Goal: Transaction & Acquisition: Purchase product/service

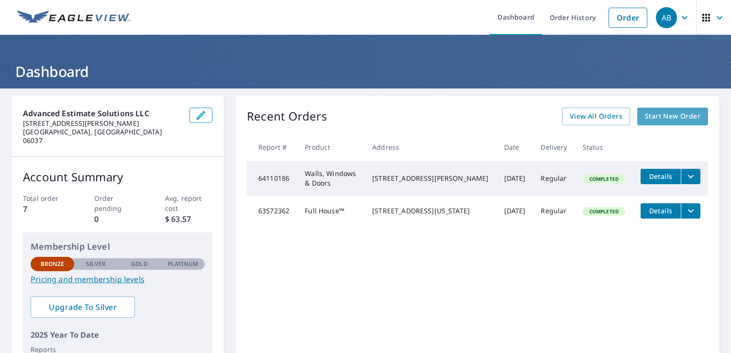
click at [665, 115] on span "Start New Order" at bounding box center [672, 117] width 55 height 12
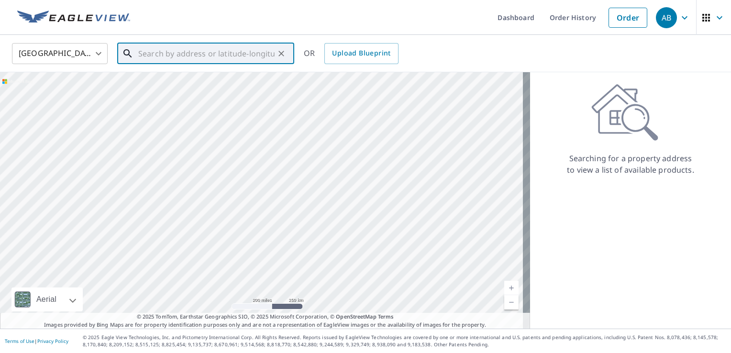
click at [165, 53] on input "text" at bounding box center [206, 53] width 136 height 27
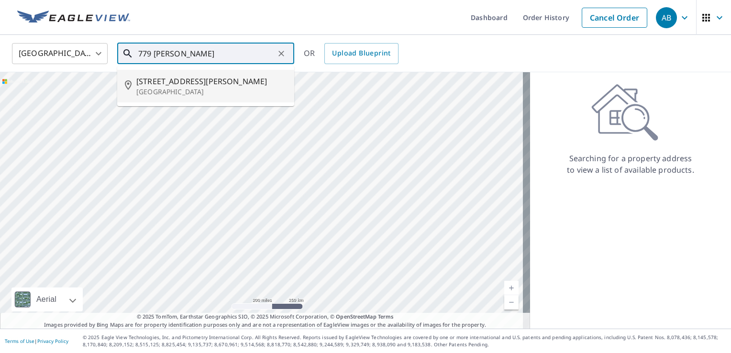
click at [178, 84] on span "[STREET_ADDRESS][PERSON_NAME]" at bounding box center [211, 81] width 150 height 11
type input "[STREET_ADDRESS][PERSON_NAME]"
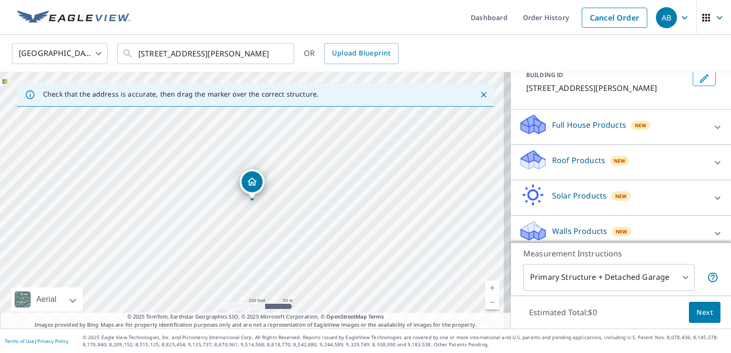
scroll to position [69, 0]
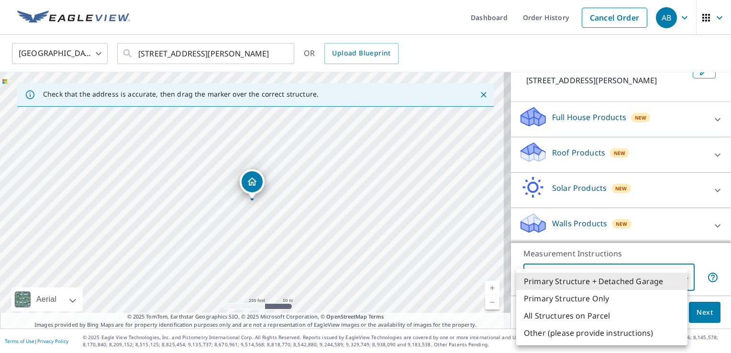
click at [677, 280] on body "AB AB Dashboard Order History Cancel Order AB [GEOGRAPHIC_DATA] [GEOGRAPHIC_DAT…" at bounding box center [365, 176] width 731 height 353
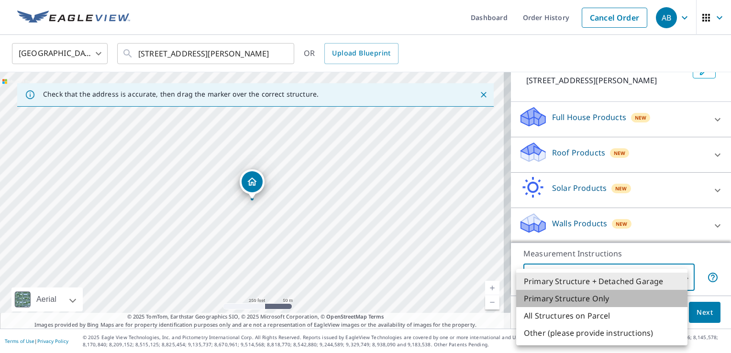
click at [617, 306] on li "Primary Structure Only" at bounding box center [601, 298] width 171 height 17
type input "2"
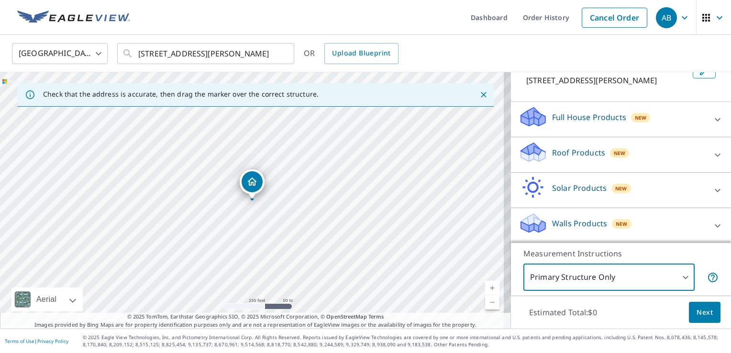
click at [703, 310] on span "Next" at bounding box center [705, 313] width 16 height 12
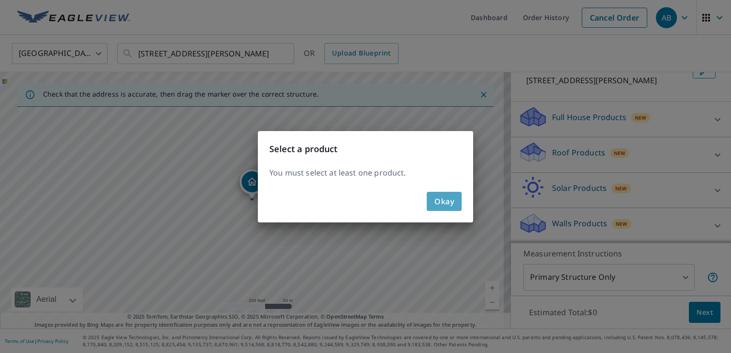
click at [433, 202] on button "Okay" at bounding box center [444, 201] width 35 height 19
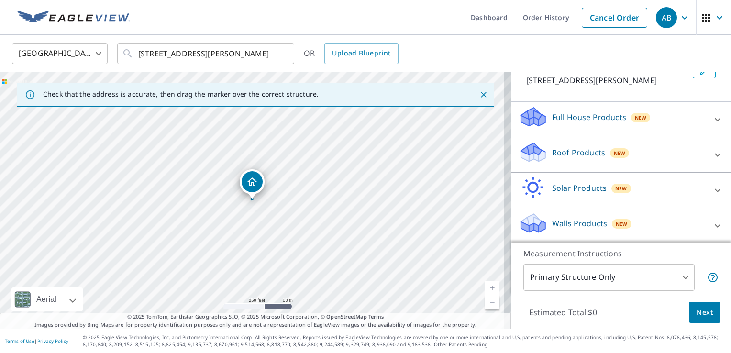
click at [576, 135] on div "Full House Products New Full House™ $105" at bounding box center [621, 119] width 220 height 35
click at [578, 218] on p "Walls Products" at bounding box center [579, 223] width 55 height 11
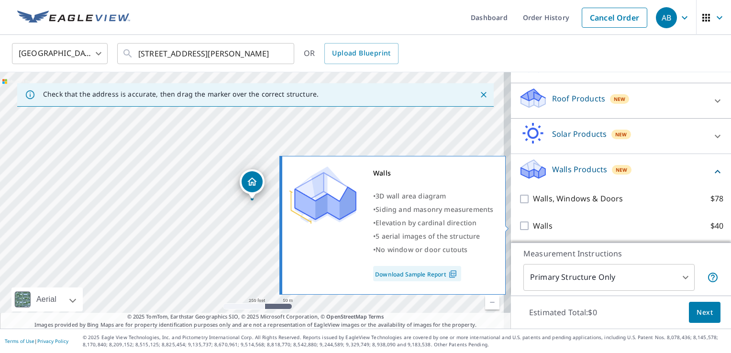
click at [519, 223] on input "Walls $40" at bounding box center [526, 225] width 14 height 11
checkbox input "true"
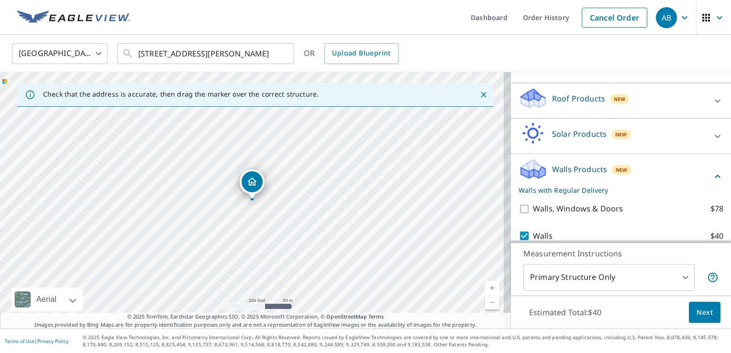
scroll to position [155, 0]
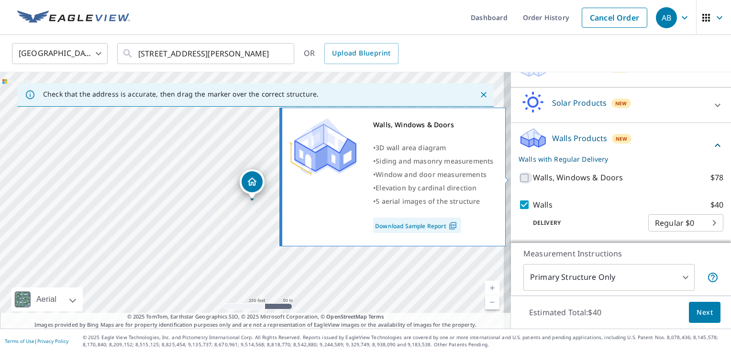
click at [521, 179] on input "Walls, Windows & Doors $78" at bounding box center [526, 177] width 14 height 11
checkbox input "true"
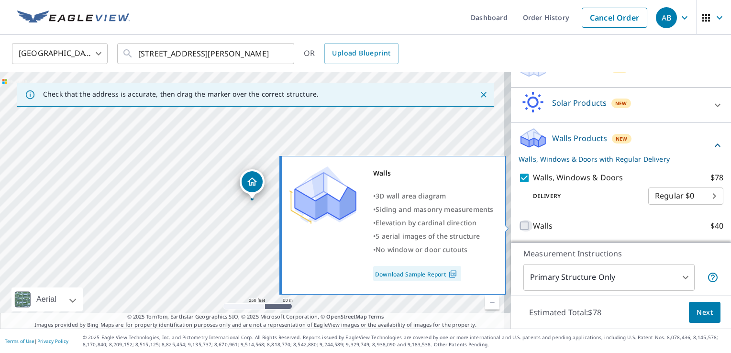
click at [519, 225] on input "Walls $40" at bounding box center [526, 225] width 14 height 11
checkbox input "true"
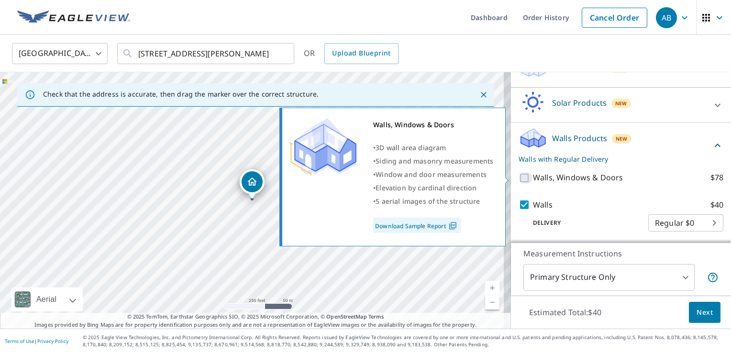
click at [519, 175] on input "Walls, Windows & Doors $78" at bounding box center [526, 177] width 14 height 11
checkbox input "true"
checkbox input "false"
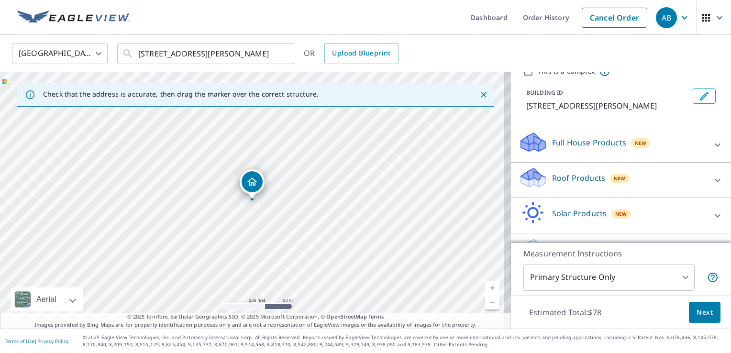
scroll to position [40, 0]
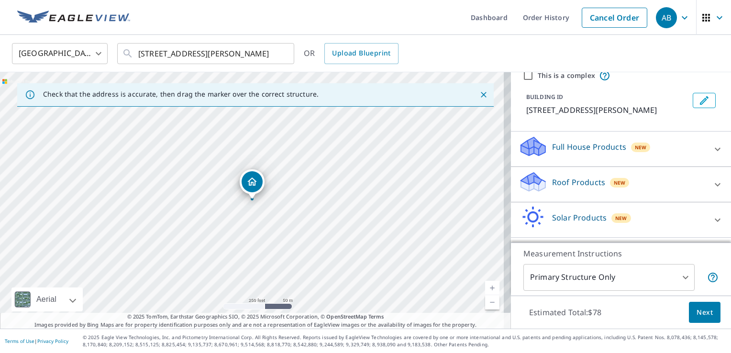
click at [673, 146] on div "Full House Products New" at bounding box center [613, 148] width 188 height 27
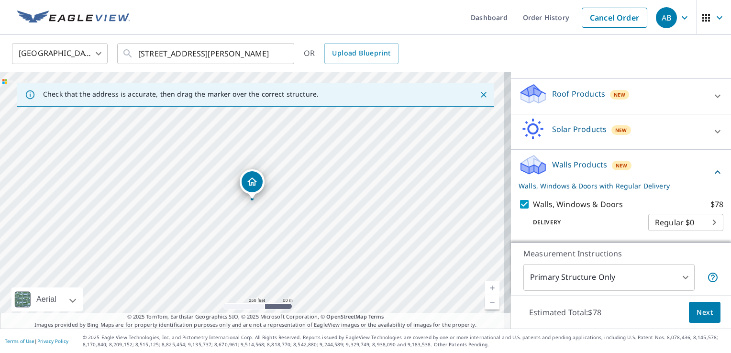
scroll to position [157, 0]
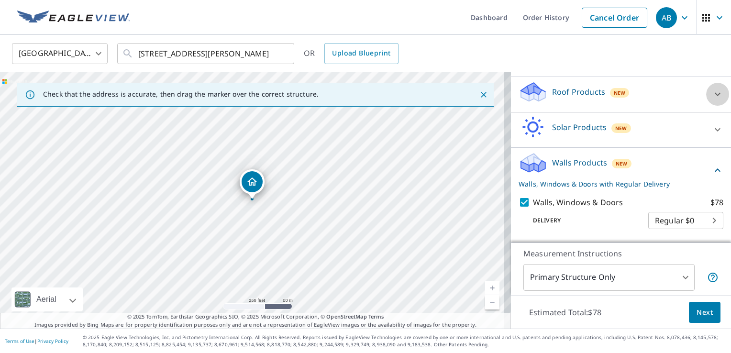
click at [712, 99] on icon at bounding box center [717, 94] width 11 height 11
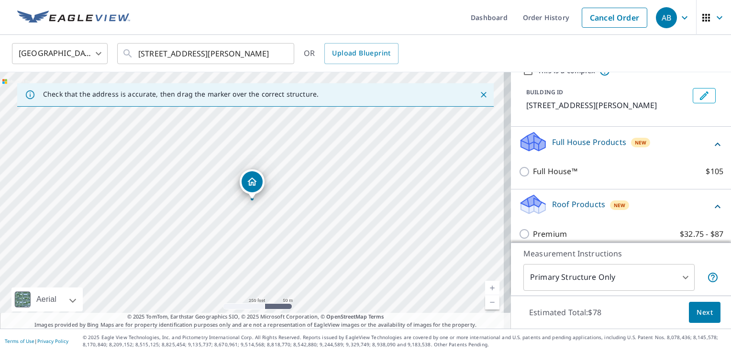
scroll to position [44, 0]
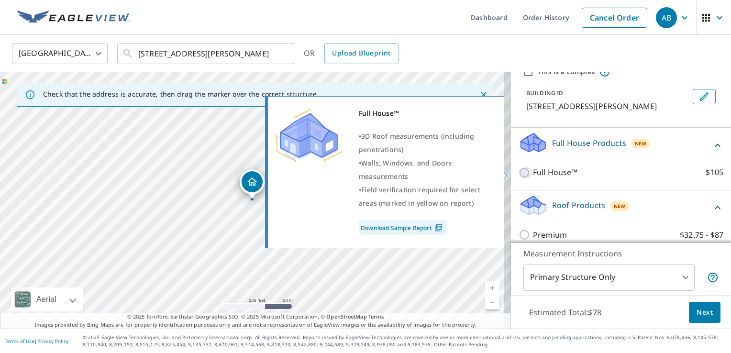
click at [519, 171] on input "Full House™ $105" at bounding box center [526, 172] width 14 height 11
checkbox input "true"
checkbox input "false"
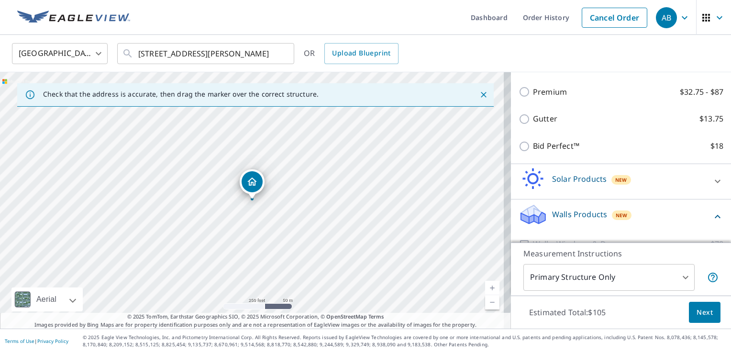
scroll to position [263, 0]
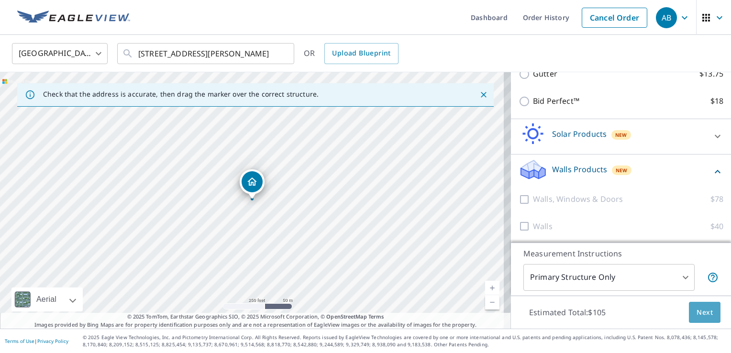
click at [697, 311] on span "Next" at bounding box center [705, 313] width 16 height 12
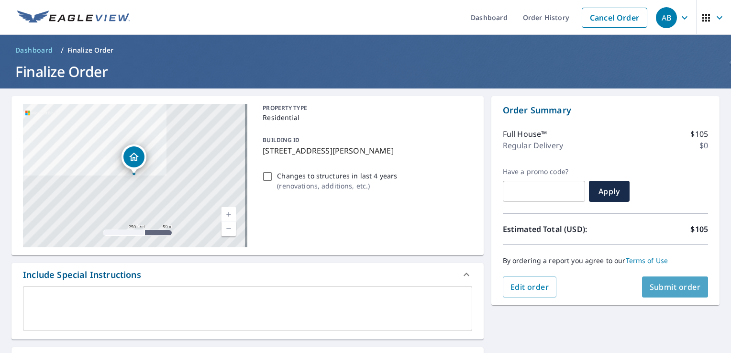
click at [664, 288] on span "Submit order" at bounding box center [675, 287] width 51 height 11
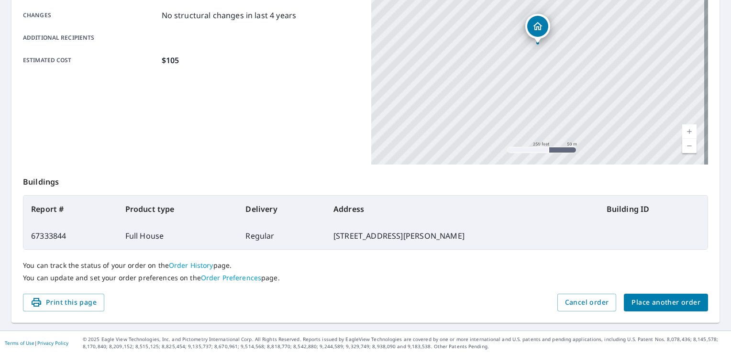
scroll to position [209, 0]
click at [195, 263] on link "Order History" at bounding box center [191, 264] width 44 height 9
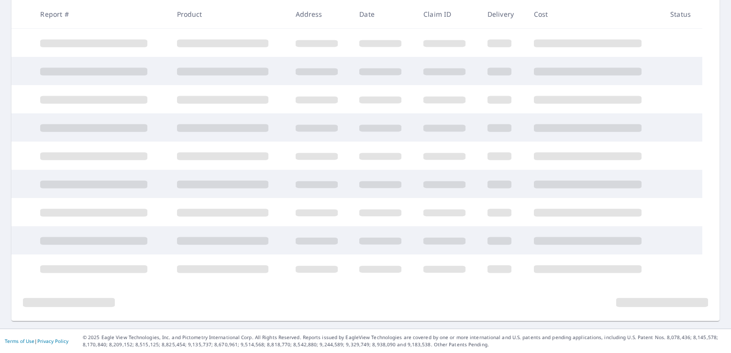
scroll to position [200, 0]
